Goal: Information Seeking & Learning: Find specific page/section

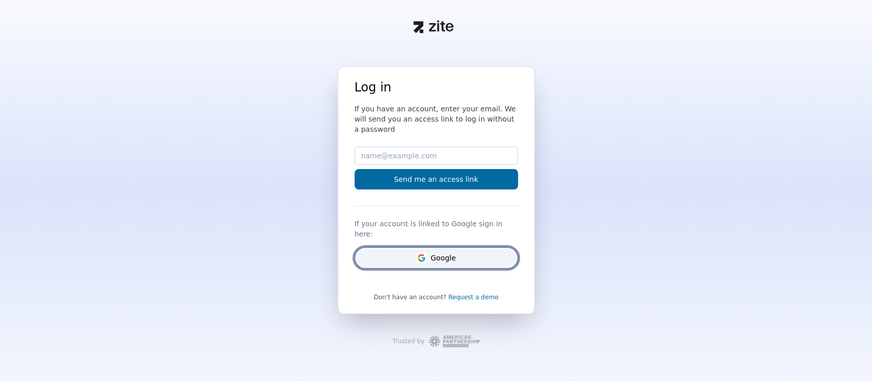
click at [439, 250] on button "Google" at bounding box center [437, 257] width 164 height 21
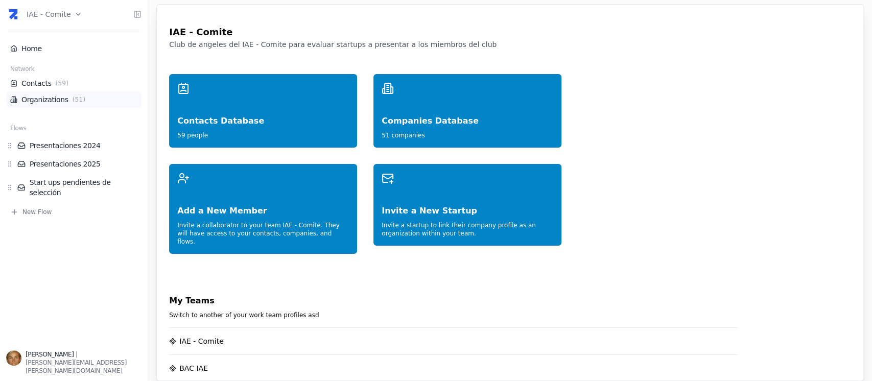
click at [59, 100] on link "Organizations ( 51 )" at bounding box center [73, 100] width 127 height 10
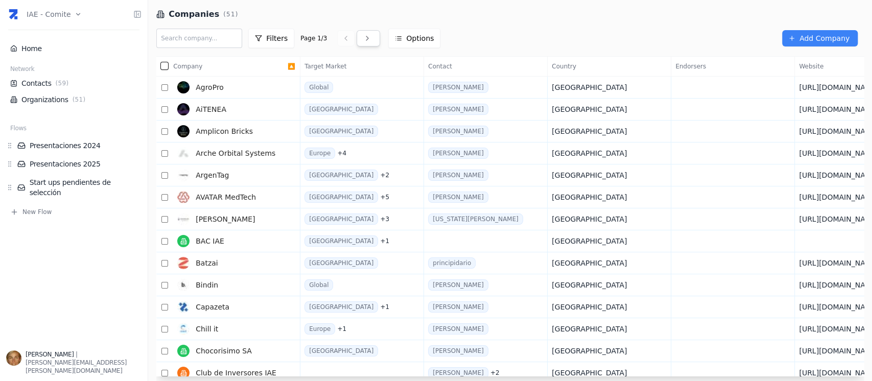
click at [362, 40] on link at bounding box center [369, 38] width 24 height 16
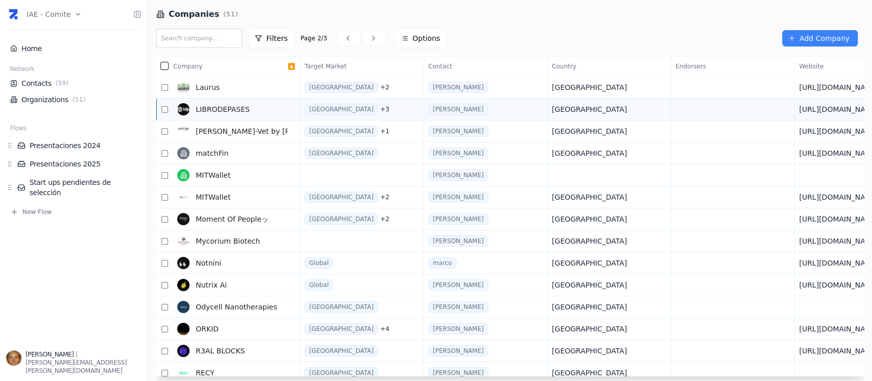
click at [259, 111] on link "LIBRODEPASES" at bounding box center [230, 109] width 114 height 20
